Goal: Task Accomplishment & Management: Manage account settings

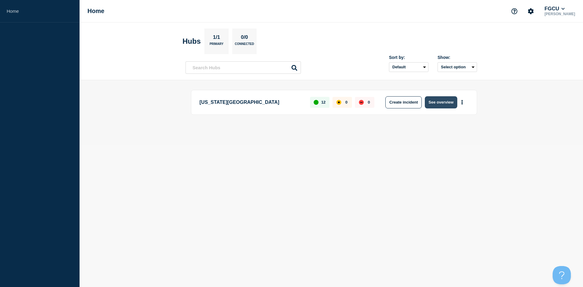
click at [439, 102] on button "See overview" at bounding box center [440, 102] width 32 height 12
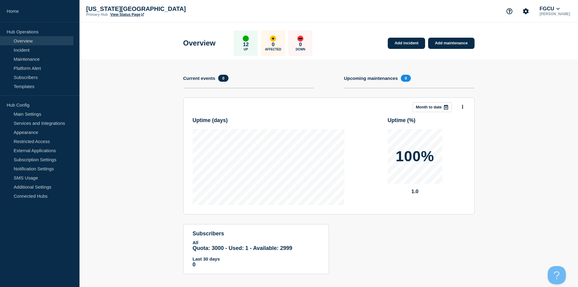
scroll to position [5, 0]
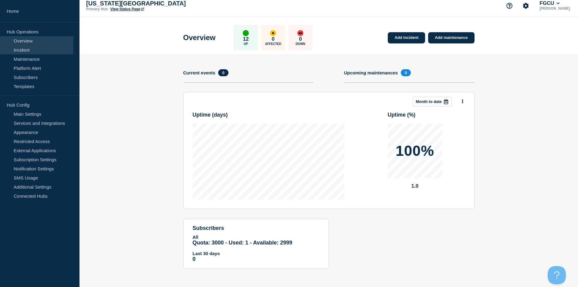
click at [30, 51] on link "Incident" at bounding box center [36, 49] width 73 height 9
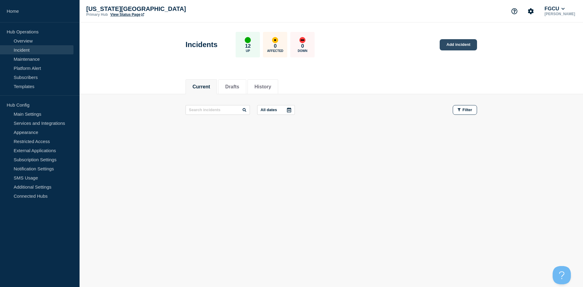
click at [458, 43] on link "Add incident" at bounding box center [457, 44] width 37 height 11
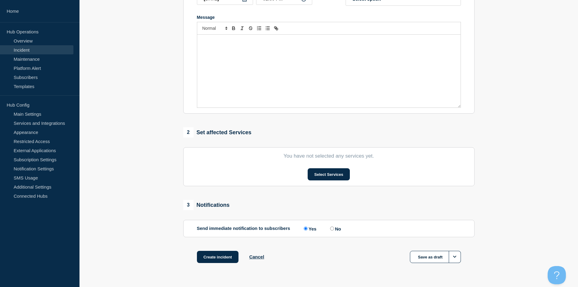
scroll to position [138, 0]
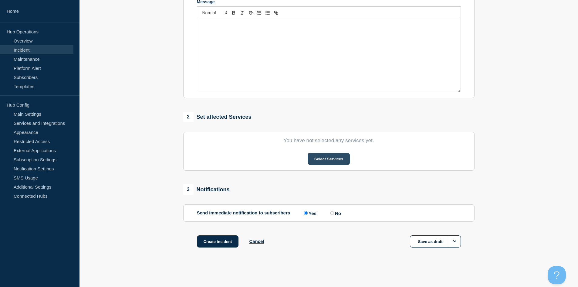
click at [322, 159] on button "Select Services" at bounding box center [329, 159] width 42 height 12
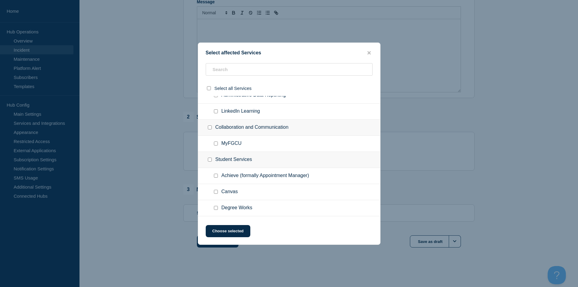
scroll to position [136, 0]
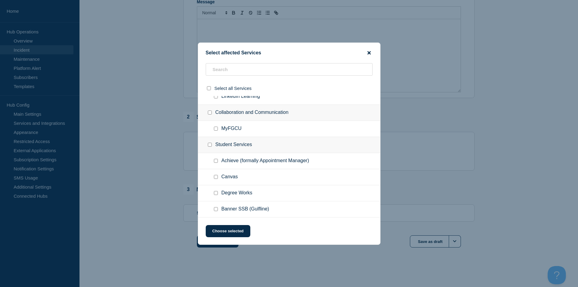
click at [368, 51] on icon "close button" at bounding box center [368, 52] width 3 height 5
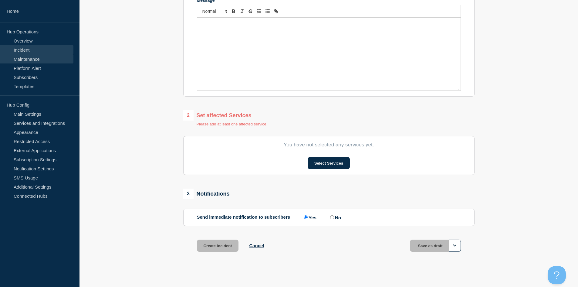
click at [32, 60] on link "Maintenance" at bounding box center [36, 58] width 73 height 9
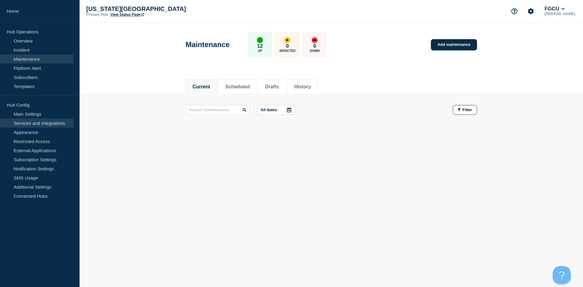
click at [43, 120] on link "Services and Integrations" at bounding box center [36, 122] width 73 height 9
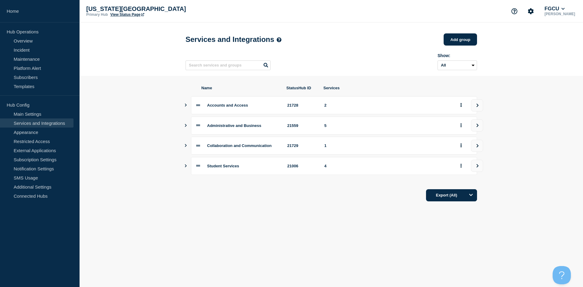
click at [187, 127] on icon "Show services" at bounding box center [186, 125] width 4 height 3
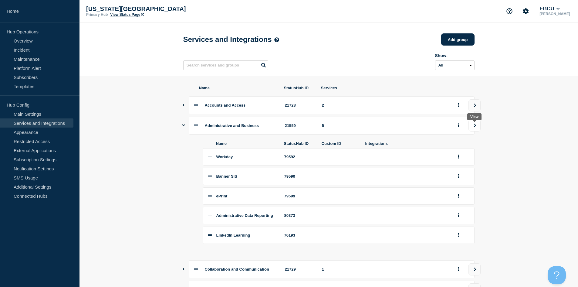
click at [477, 127] on button "view group" at bounding box center [474, 125] width 12 height 12
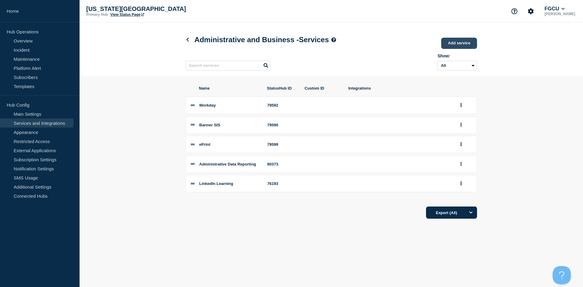
click at [458, 44] on link "Add service" at bounding box center [459, 43] width 36 height 11
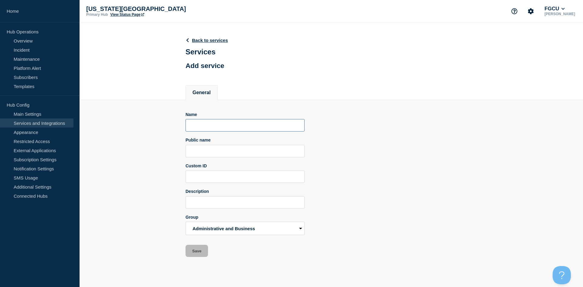
click at [215, 127] on input "Name" at bounding box center [244, 125] width 119 height 12
type input "Boomi"
type input "Inte"
type input "Integration Platform"
click at [197, 206] on input "Description" at bounding box center [244, 202] width 119 height 12
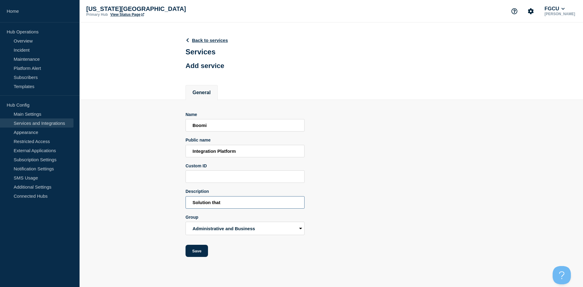
type input "Solution"
type input "Integra"
type input "Integrates data between systems (Workday, Banner, Canvas, etc.)"
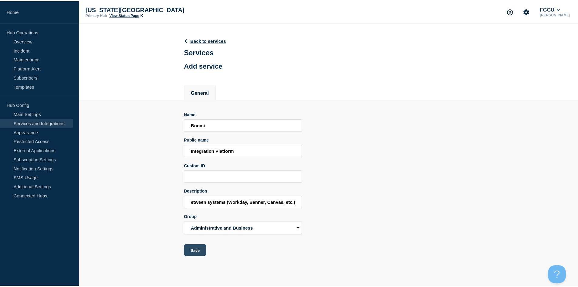
scroll to position [0, 0]
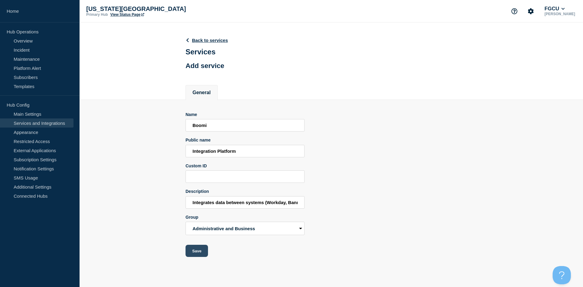
click at [199, 253] on button "Save" at bounding box center [196, 251] width 22 height 12
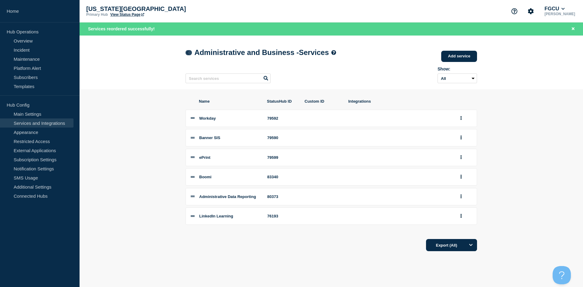
click at [187, 54] on icon at bounding box center [187, 53] width 5 height 4
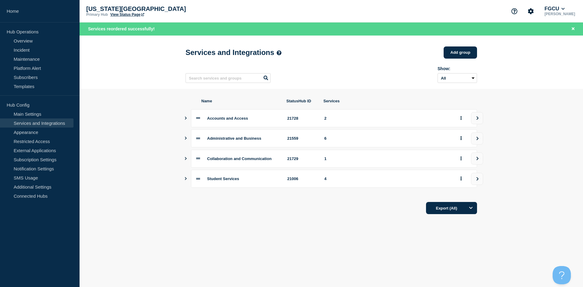
click at [187, 180] on button "Show services" at bounding box center [185, 179] width 3 height 18
click at [186, 180] on icon "Show services" at bounding box center [185, 178] width 3 height 4
click at [185, 180] on icon "Show services" at bounding box center [186, 178] width 2 height 3
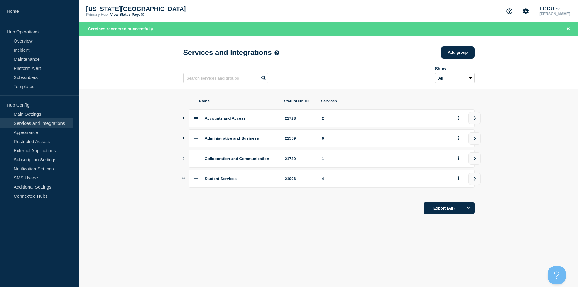
scroll to position [30, 0]
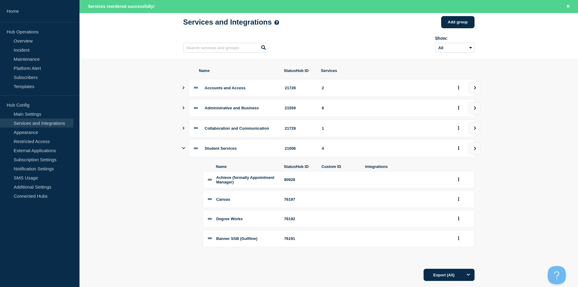
click at [184, 150] on icon "Show services" at bounding box center [183, 148] width 3 height 4
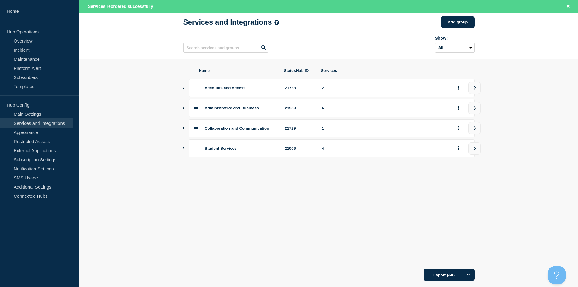
scroll to position [0, 0]
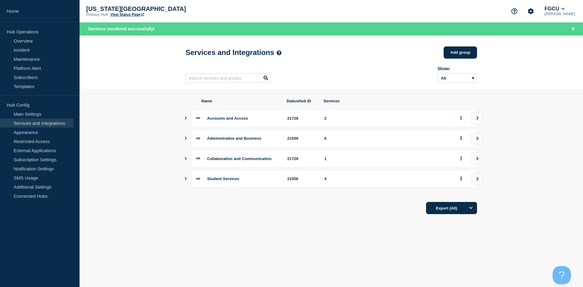
click at [185, 179] on button "Show services" at bounding box center [185, 179] width 3 height 18
click at [185, 180] on icon "Show services" at bounding box center [185, 178] width 3 height 4
click at [185, 180] on icon "Show services" at bounding box center [186, 178] width 2 height 3
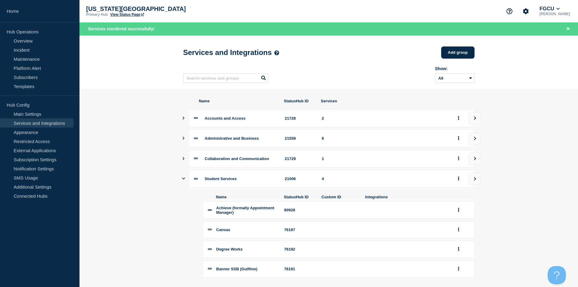
scroll to position [49, 0]
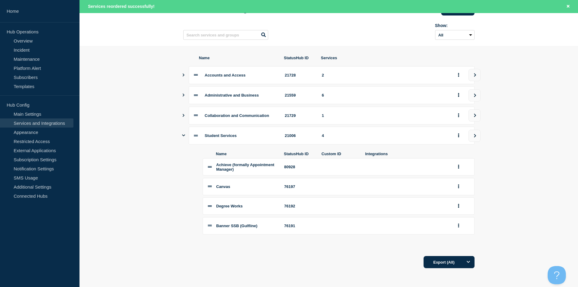
click at [233, 166] on span "Achieve (formally Appointment Manager)" at bounding box center [245, 166] width 58 height 9
click at [252, 168] on span "Achieve (formally Appointment Manager)" at bounding box center [245, 166] width 58 height 9
click at [207, 166] on li "Achieve (formally Appointment Manager) 80928" at bounding box center [339, 166] width 272 height 17
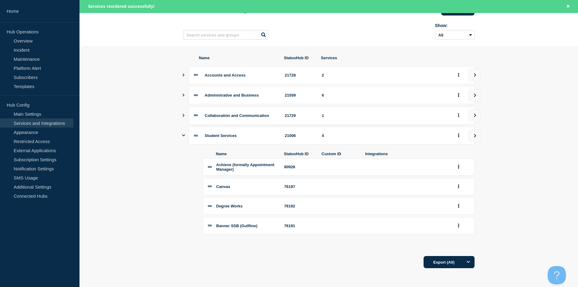
click at [209, 167] on icon at bounding box center [210, 167] width 4 height 2
click at [211, 185] on icon at bounding box center [210, 186] width 4 height 4
click at [241, 208] on span "Degree Works" at bounding box center [229, 206] width 26 height 5
click at [458, 187] on icon "group actions" at bounding box center [459, 186] width 2 height 4
click at [169, 187] on section "Name StatusHub ID Services Accounts and Access 21728 2 Administrative and Busin…" at bounding box center [328, 162] width 498 height 232
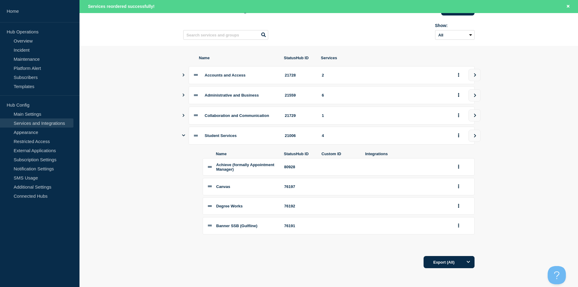
click at [183, 114] on icon "Show services" at bounding box center [183, 115] width 4 height 3
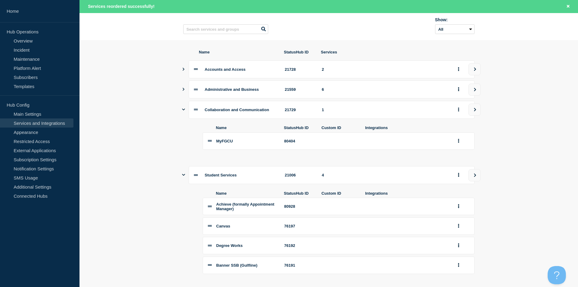
click at [182, 94] on button "Show services" at bounding box center [183, 89] width 3 height 18
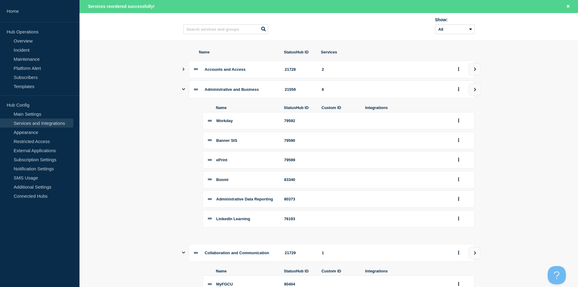
click at [183, 71] on icon "Show services" at bounding box center [183, 69] width 4 height 3
